Goal: Information Seeking & Learning: Learn about a topic

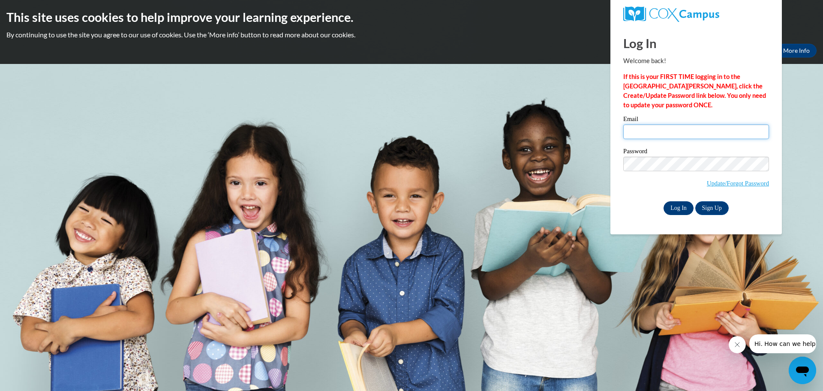
type input "qmanker09@gmail.com"
click at [671, 207] on input "Log In" at bounding box center [679, 208] width 30 height 14
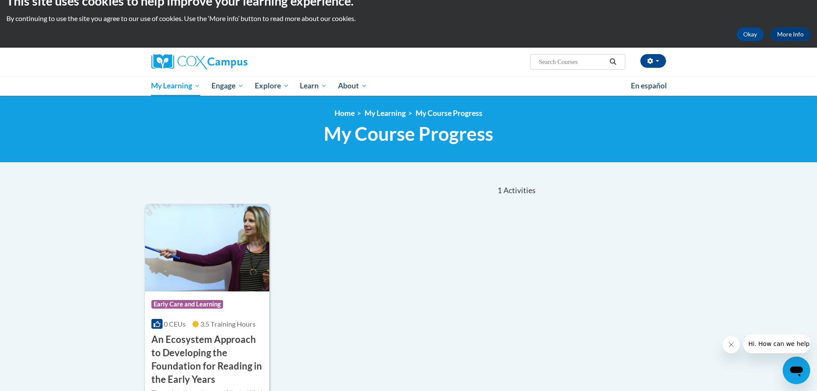
scroll to position [15, 0]
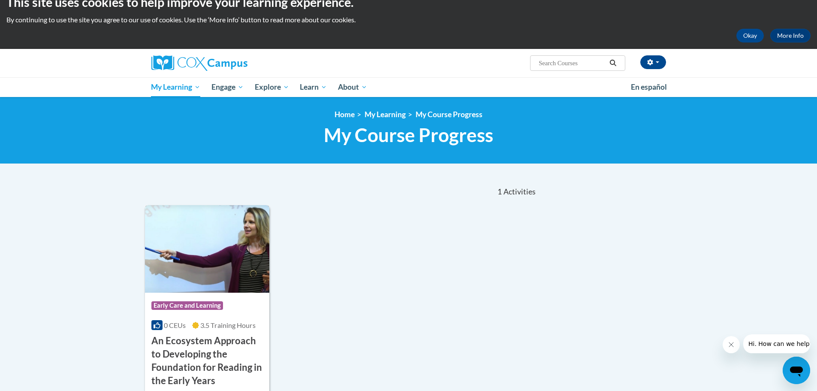
click at [242, 368] on h3 "An Ecosystem Approach to Developing the Foundation for Reading in the Early Yea…" at bounding box center [207, 360] width 112 height 53
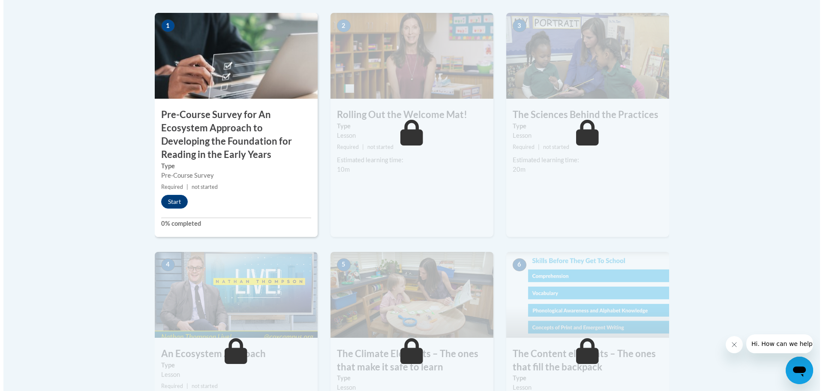
scroll to position [296, 0]
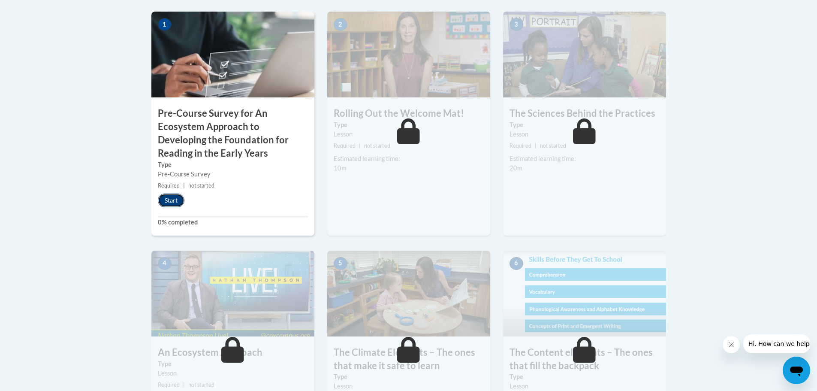
click at [173, 199] on button "Start" at bounding box center [171, 200] width 27 height 14
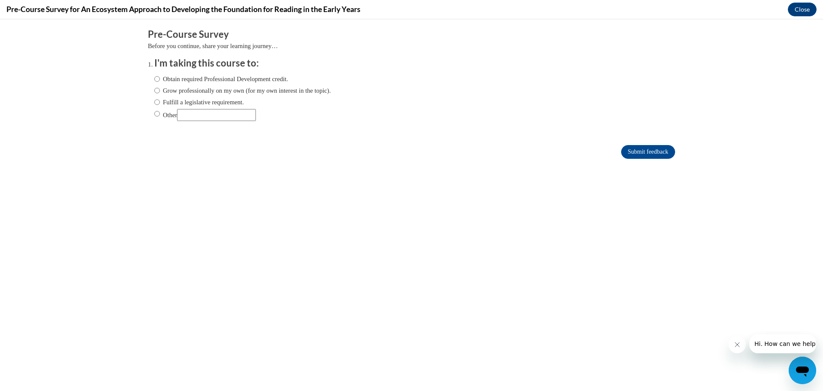
scroll to position [0, 0]
click at [154, 79] on input "Obtain required Professional Development credit." at bounding box center [157, 78] width 6 height 9
radio input "true"
click at [631, 154] on input "Submit feedback" at bounding box center [648, 152] width 54 height 14
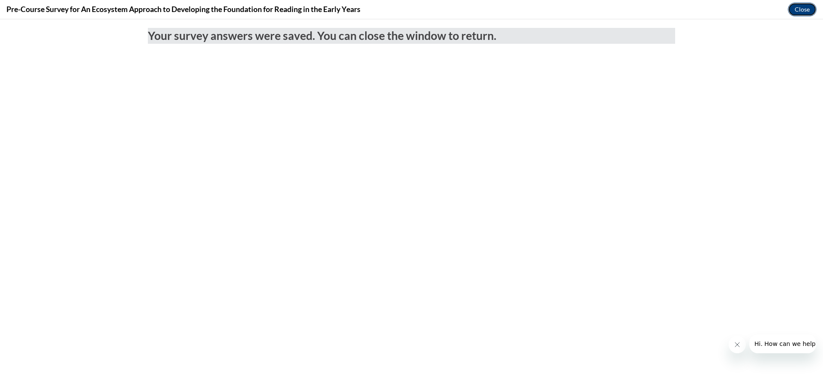
click at [800, 11] on button "Close" at bounding box center [802, 10] width 29 height 14
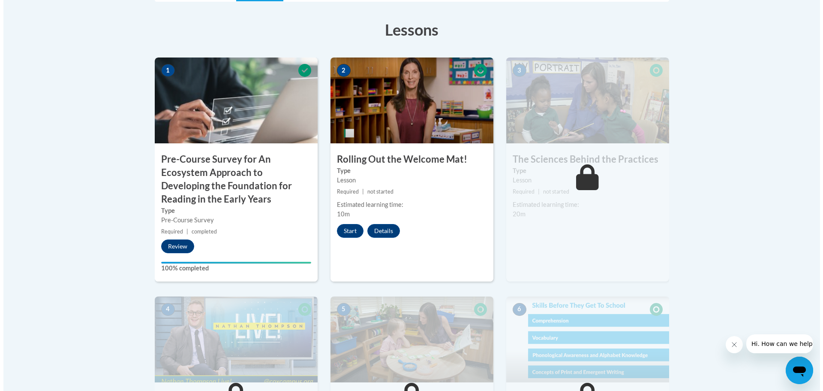
scroll to position [240, 0]
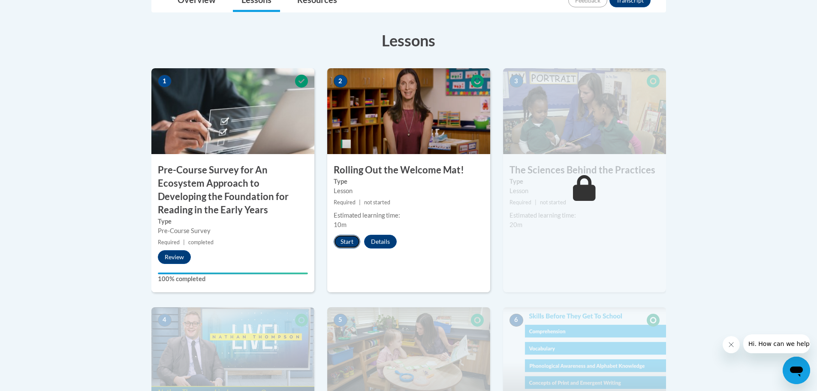
click at [339, 239] on button "Start" at bounding box center [347, 242] width 27 height 14
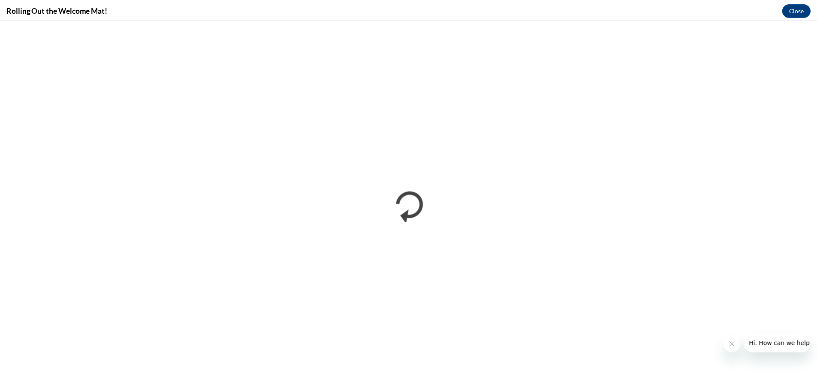
scroll to position [0, 0]
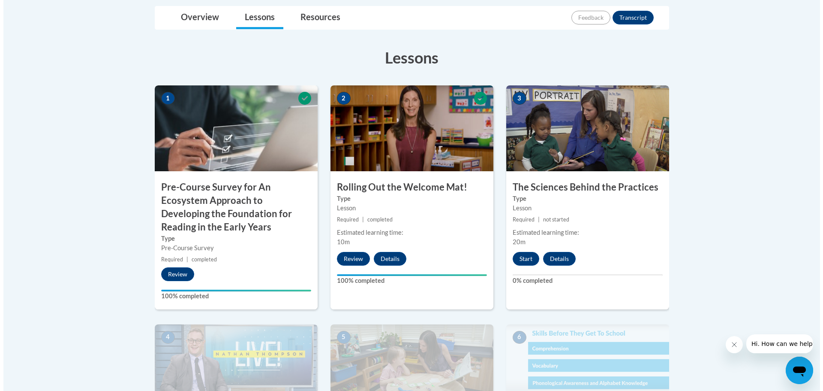
scroll to position [228, 0]
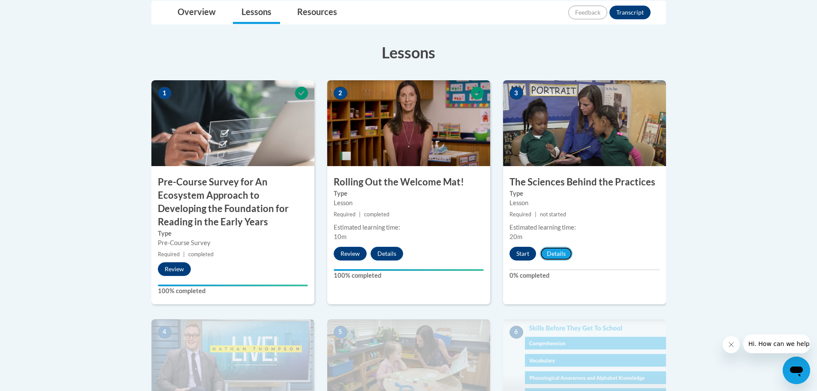
drag, startPoint x: 558, startPoint y: 255, endPoint x: 518, endPoint y: 253, distance: 39.5
click at [518, 253] on div "Start Details Feedback" at bounding box center [543, 254] width 80 height 14
click at [518, 253] on button "Start" at bounding box center [522, 254] width 27 height 14
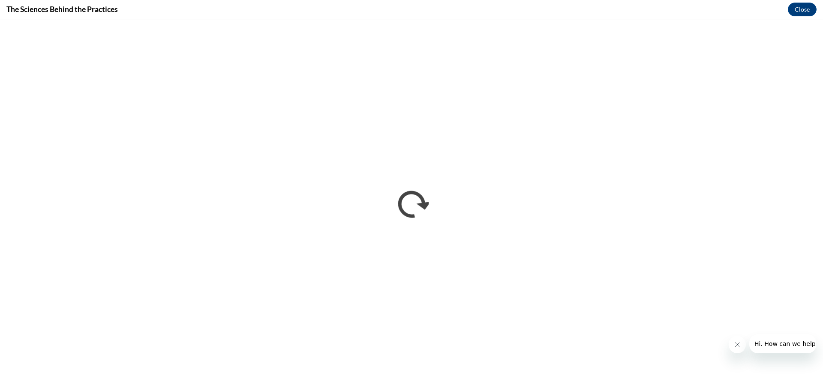
scroll to position [0, 0]
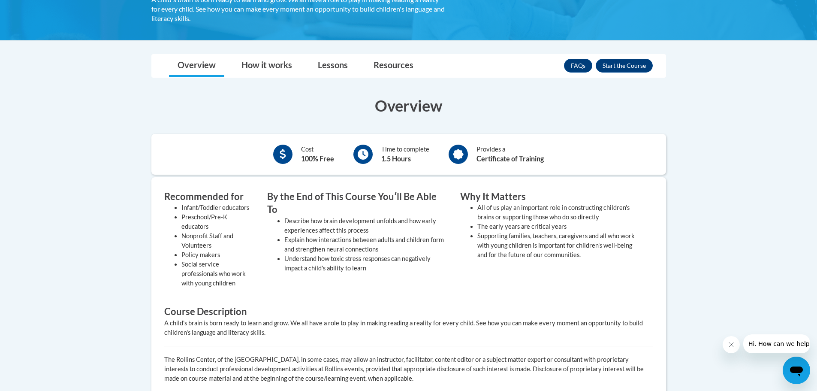
scroll to position [184, 0]
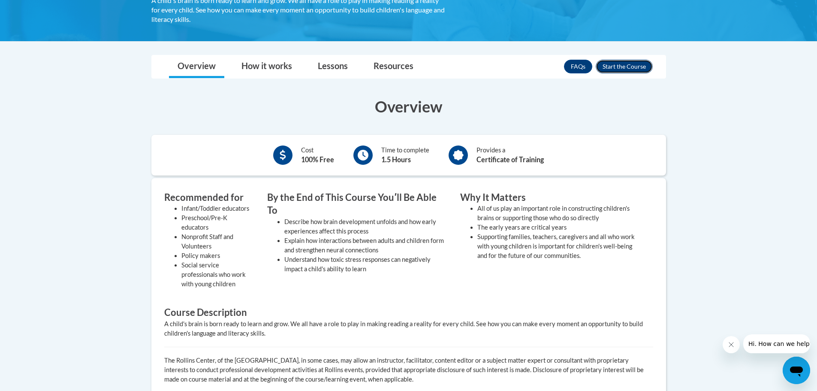
click at [614, 65] on button "Enroll" at bounding box center [624, 67] width 57 height 14
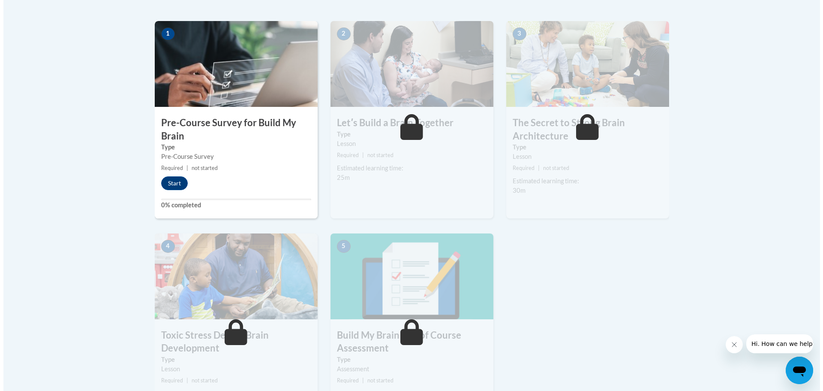
scroll to position [281, 0]
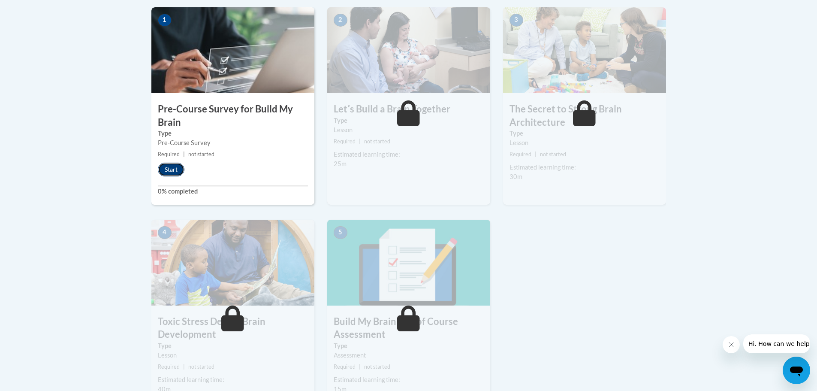
click at [170, 171] on button "Start" at bounding box center [171, 170] width 27 height 14
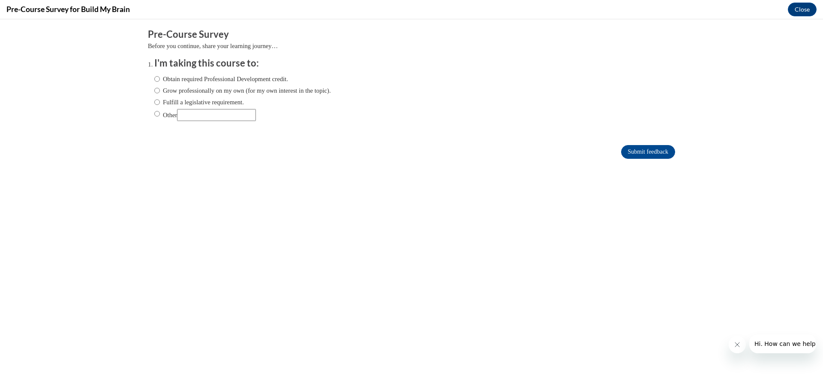
scroll to position [0, 0]
click at [154, 93] on input "Grow professionally on my own (for my own interest in the topic)." at bounding box center [157, 90] width 6 height 9
radio input "true"
click at [640, 151] on input "Submit feedback" at bounding box center [648, 152] width 54 height 14
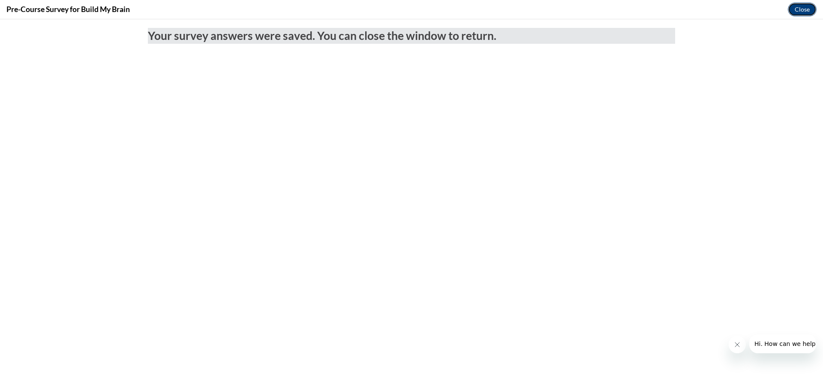
click at [802, 5] on button "Close" at bounding box center [802, 10] width 29 height 14
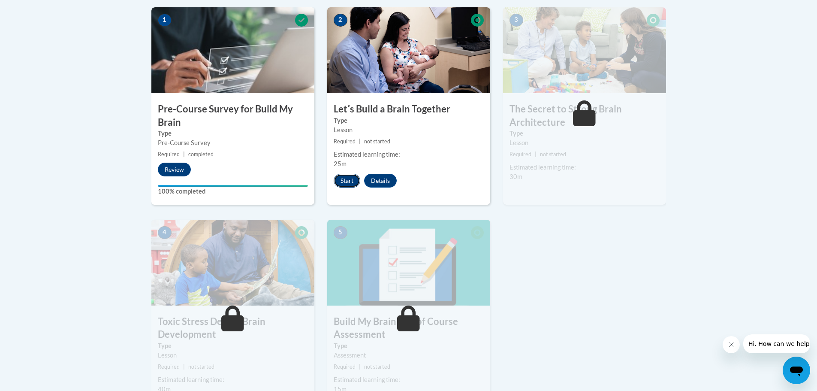
click at [339, 182] on button "Start" at bounding box center [347, 181] width 27 height 14
